Goal: Task Accomplishment & Management: Use online tool/utility

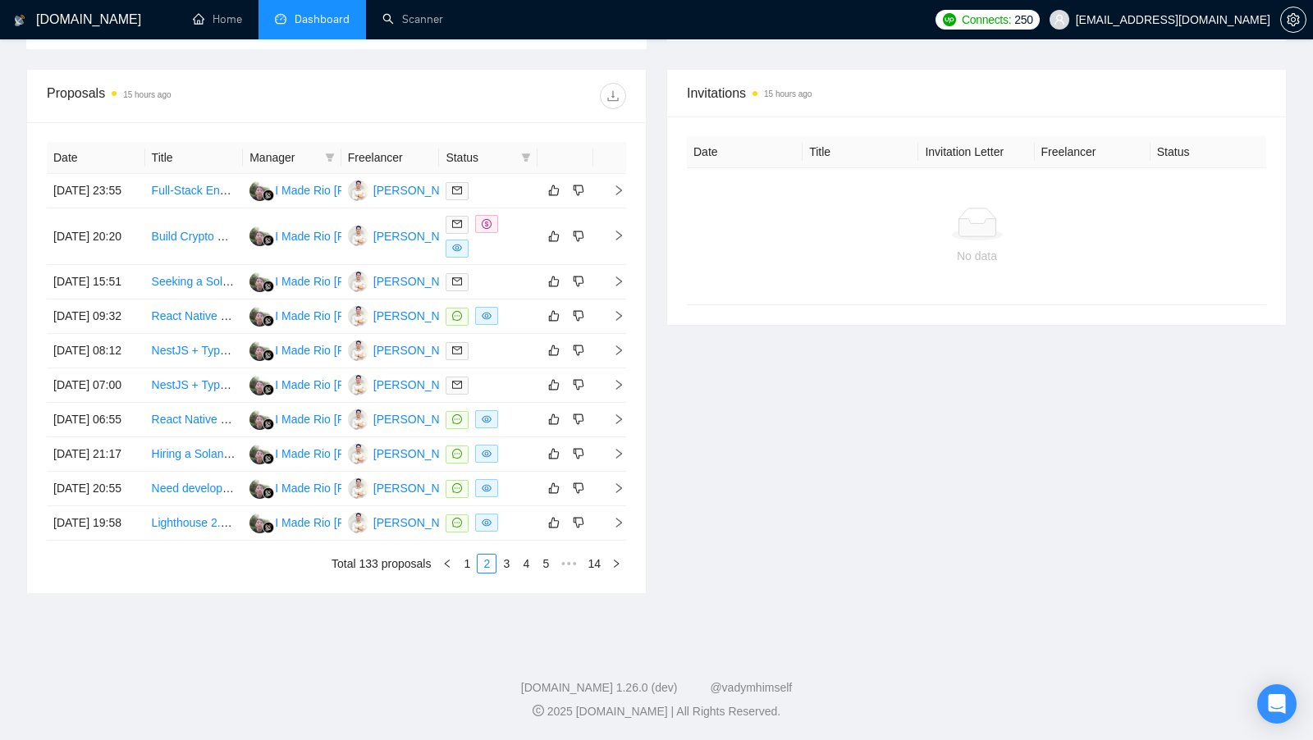
scroll to position [593, 0]
click at [515, 307] on div at bounding box center [488, 316] width 85 height 19
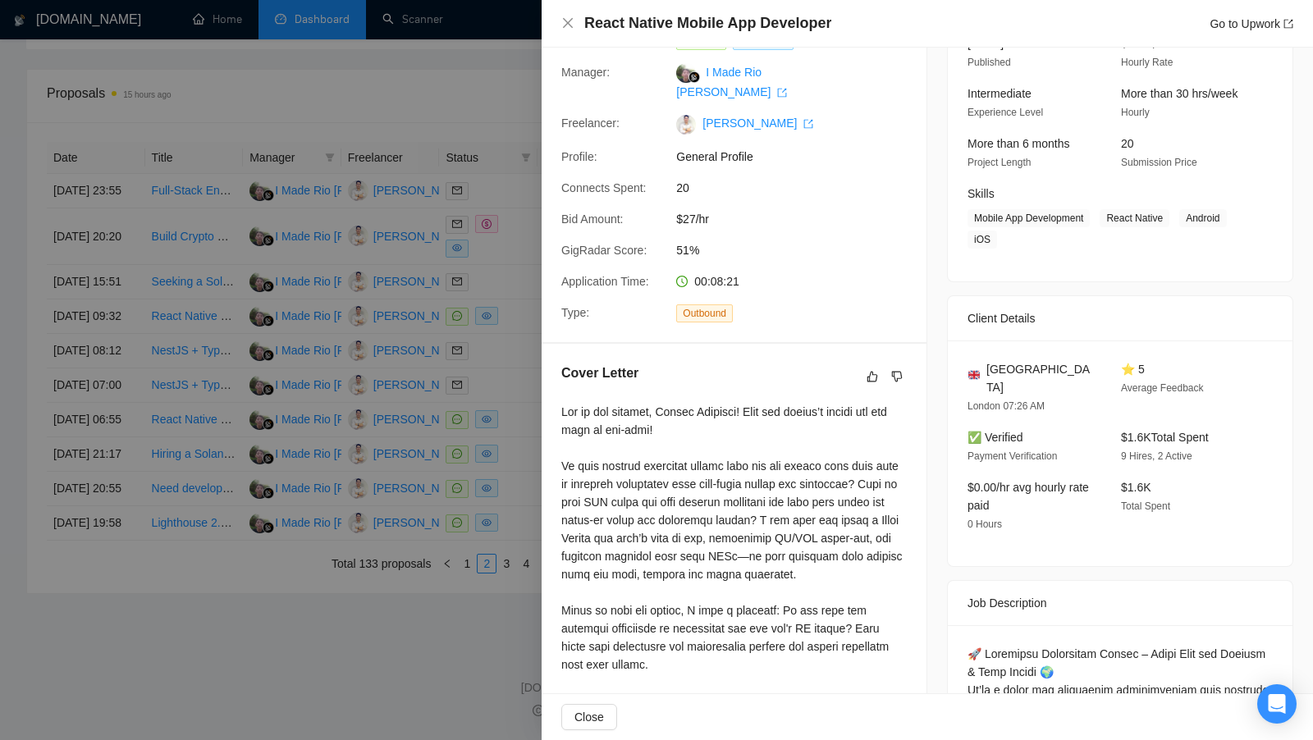
scroll to position [135, 0]
click at [499, 409] on div at bounding box center [656, 370] width 1313 height 740
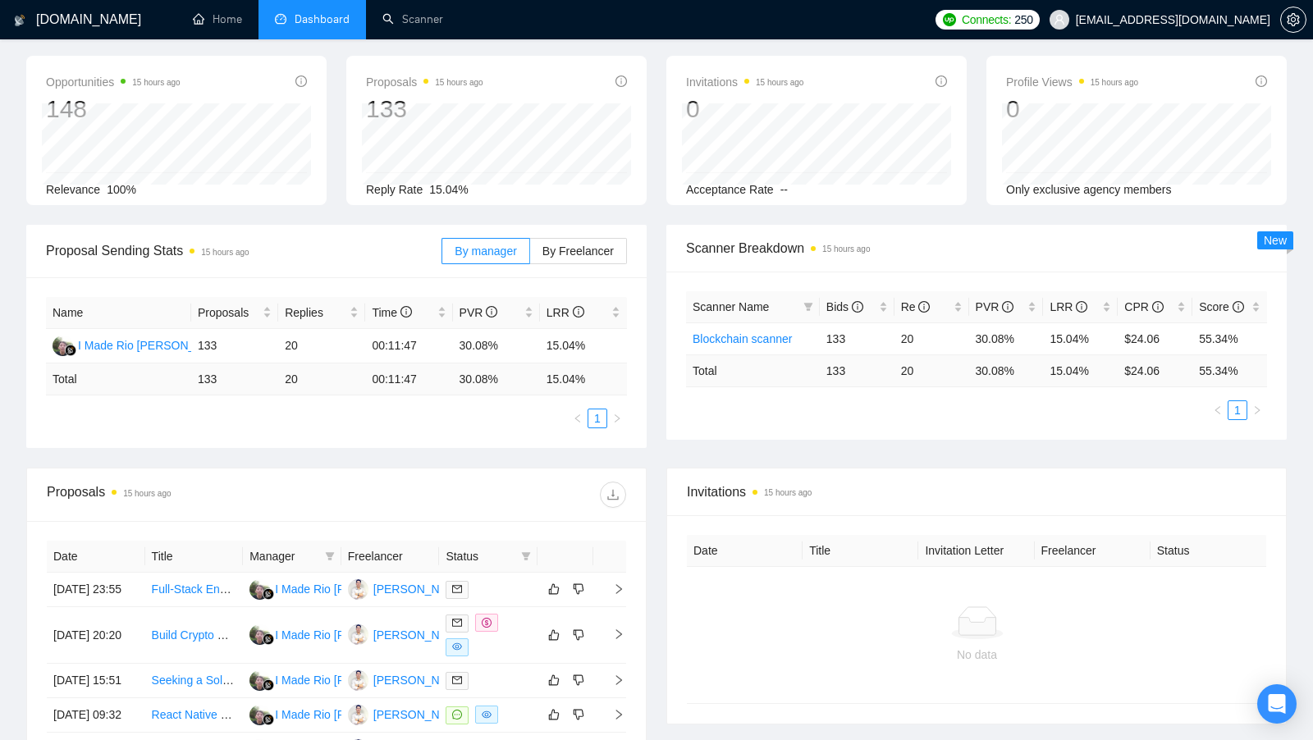
scroll to position [66, 0]
click at [387, 21] on link "Scanner" at bounding box center [412, 19] width 61 height 14
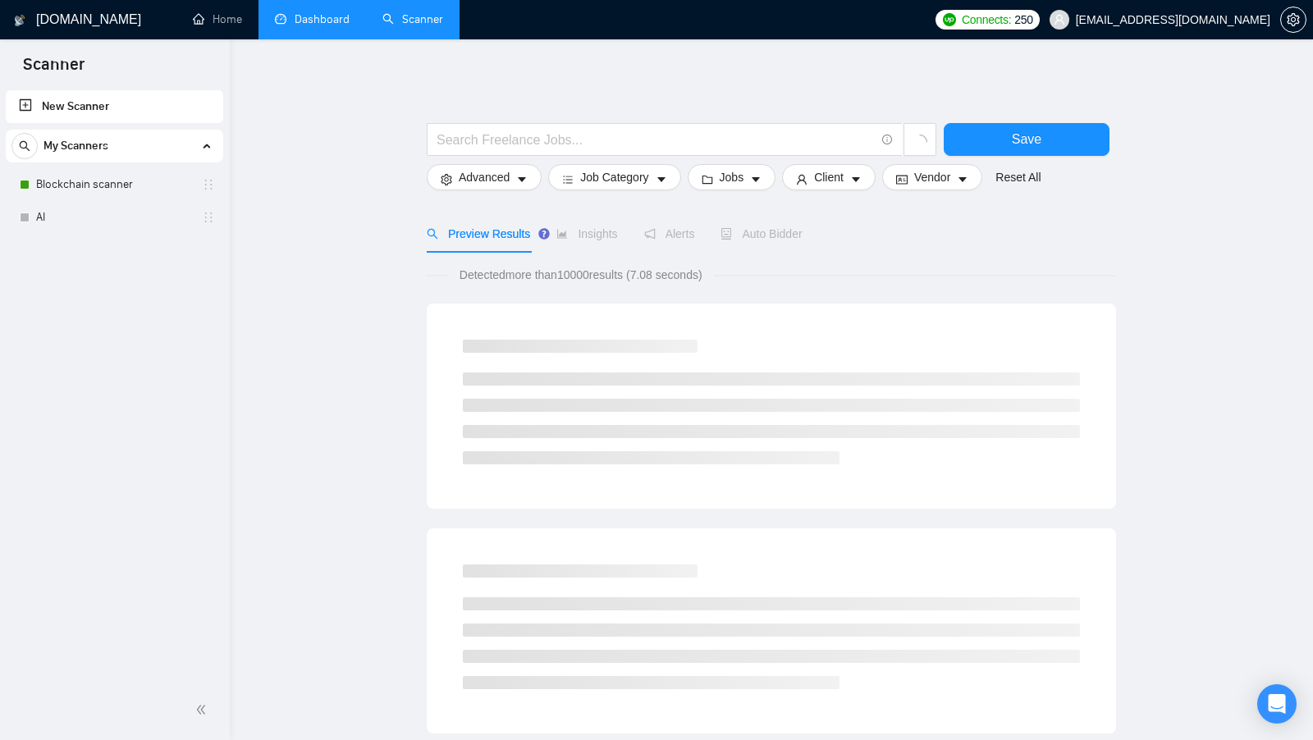
click at [326, 18] on link "Dashboard" at bounding box center [312, 19] width 75 height 14
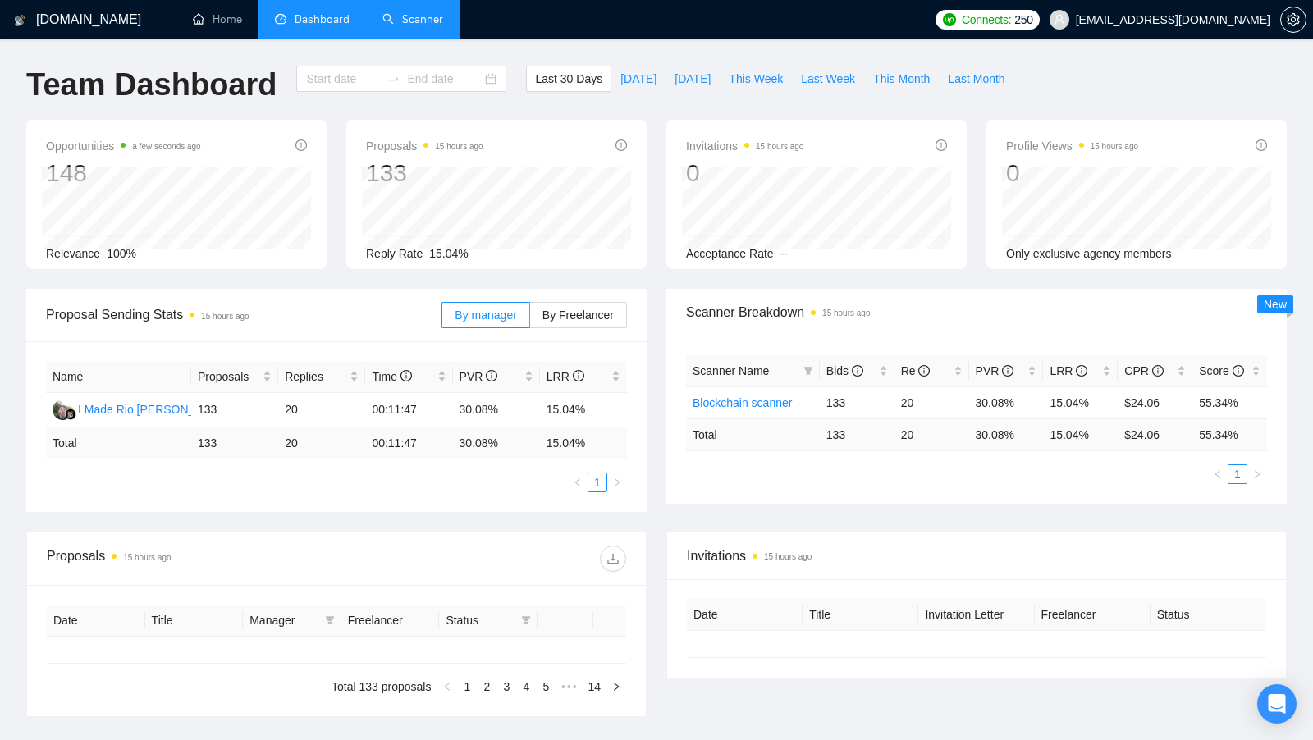
type input "[DATE]"
